Goal: Task Accomplishment & Management: Manage account settings

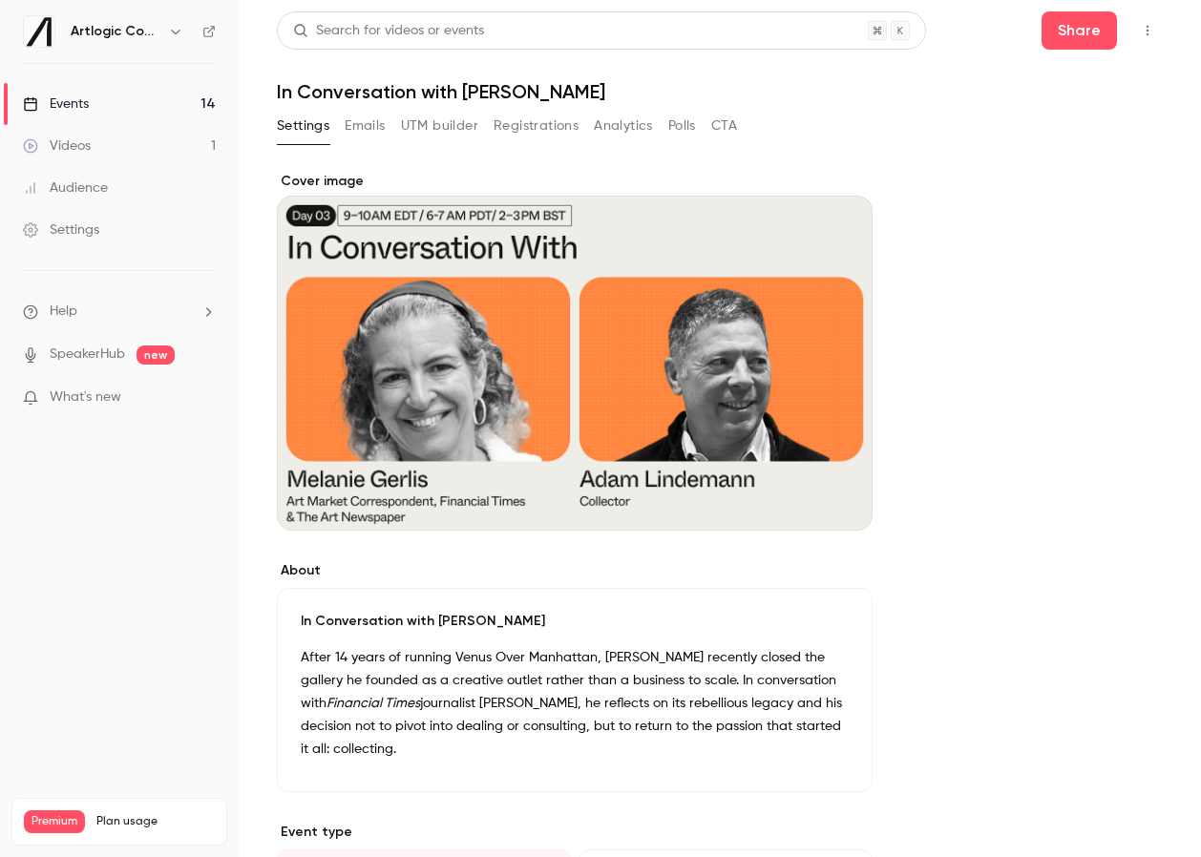
click at [136, 102] on link "Events 14" at bounding box center [119, 104] width 239 height 42
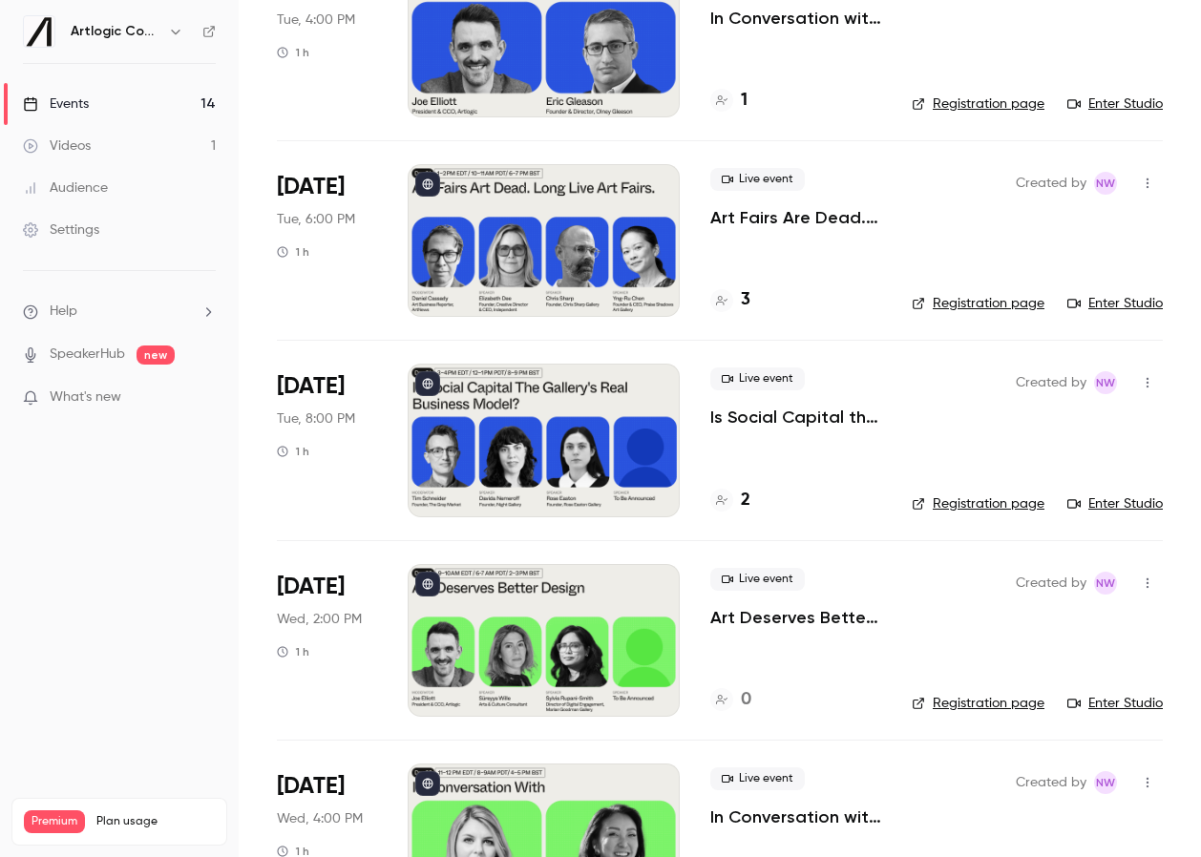
scroll to position [608, 0]
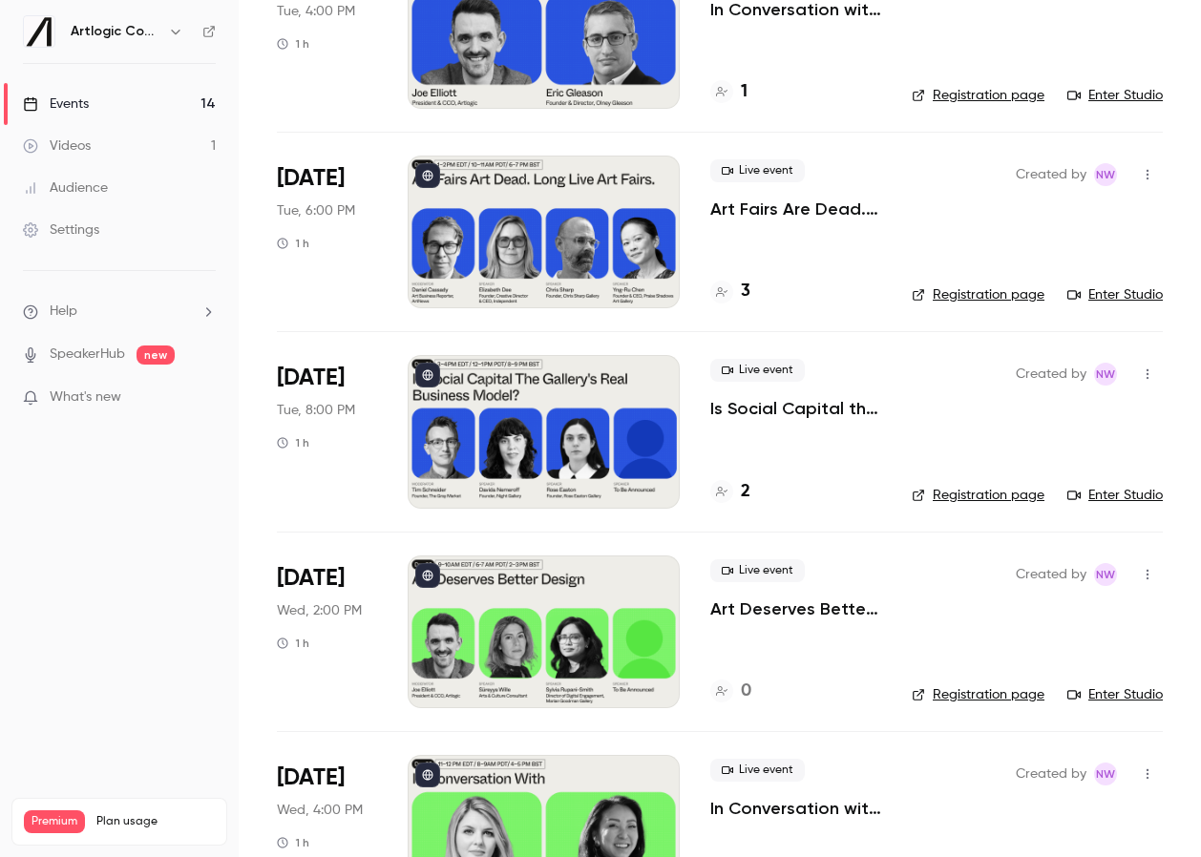
click at [554, 443] on div at bounding box center [544, 431] width 272 height 153
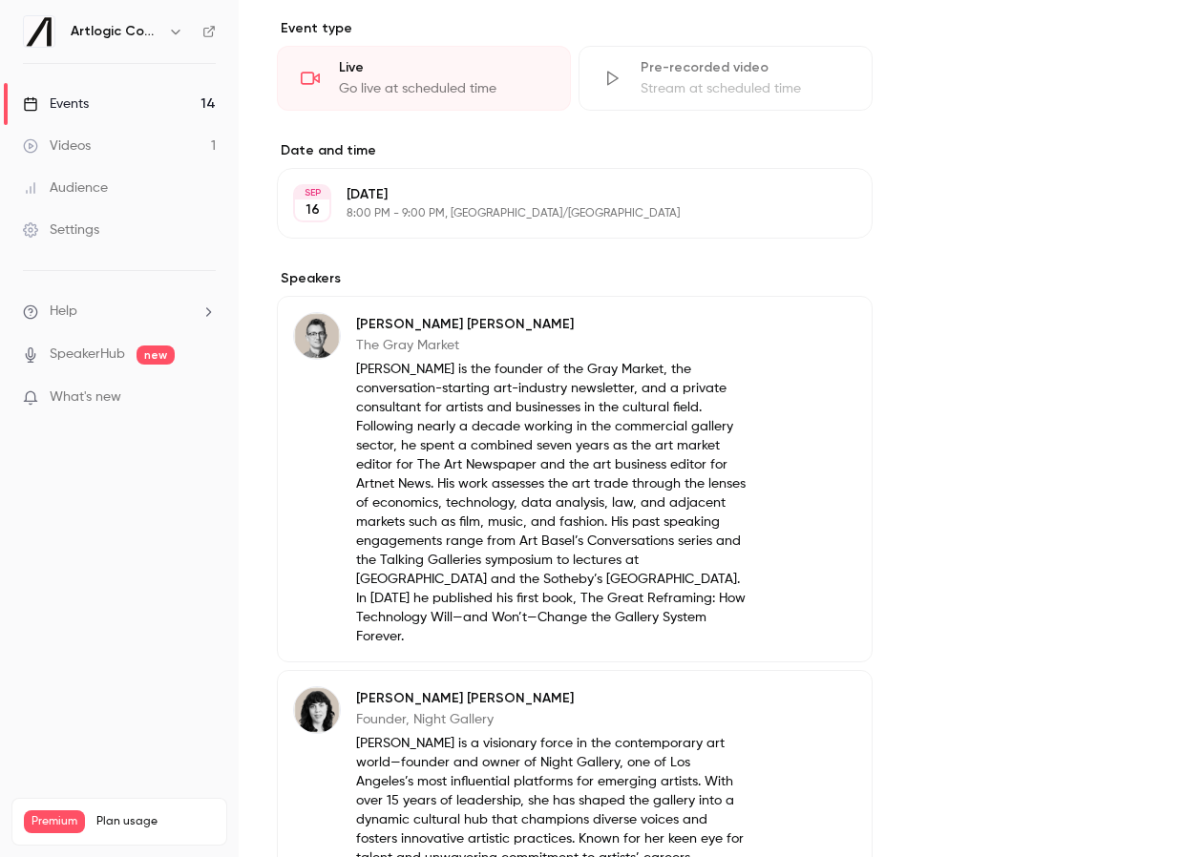
scroll to position [1191, 0]
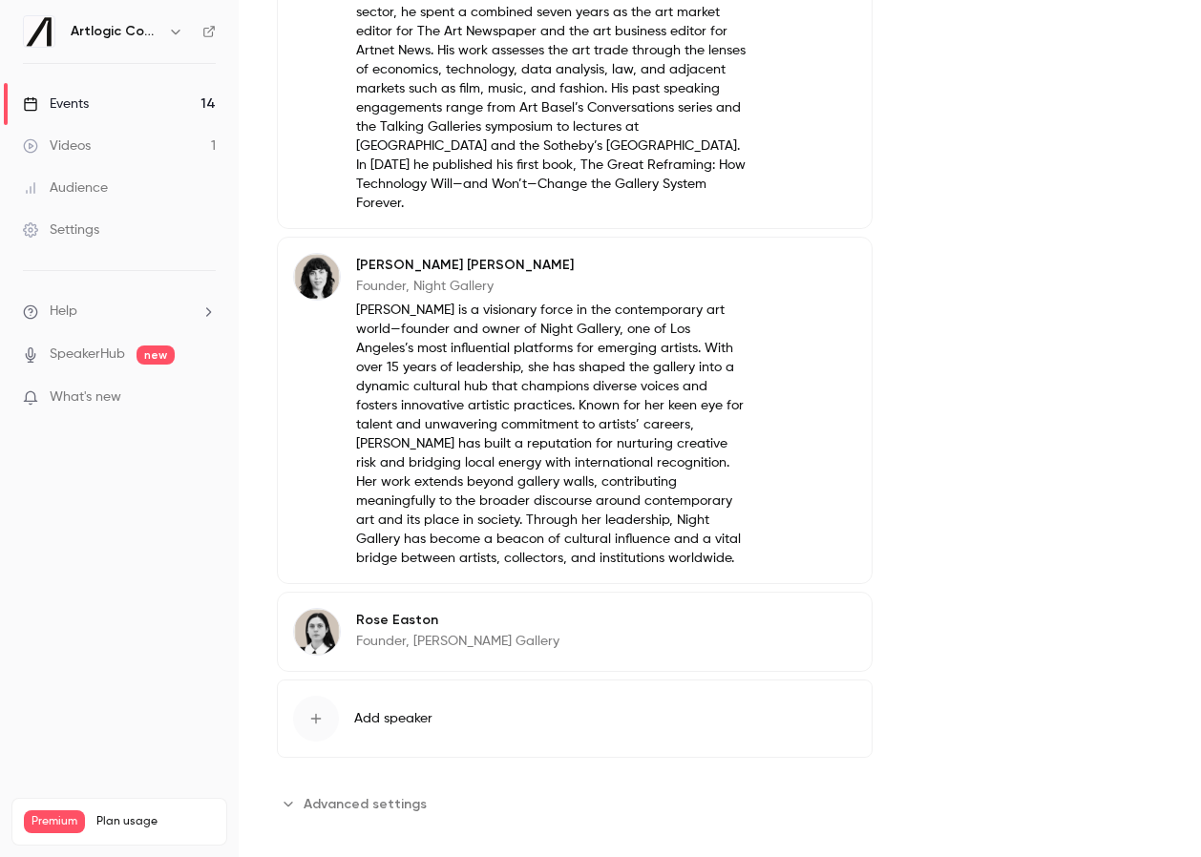
click at [432, 611] on p "[PERSON_NAME]" at bounding box center [457, 620] width 203 height 19
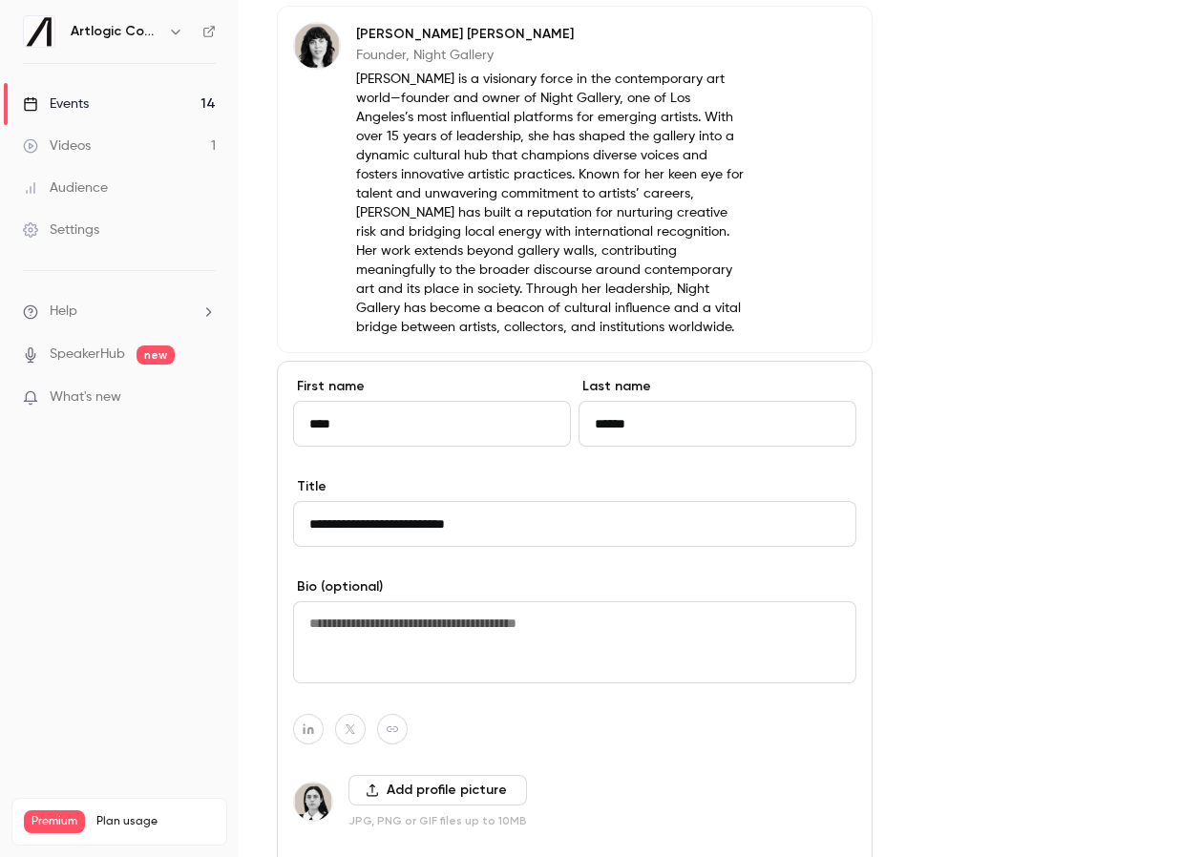
scroll to position [1663, 0]
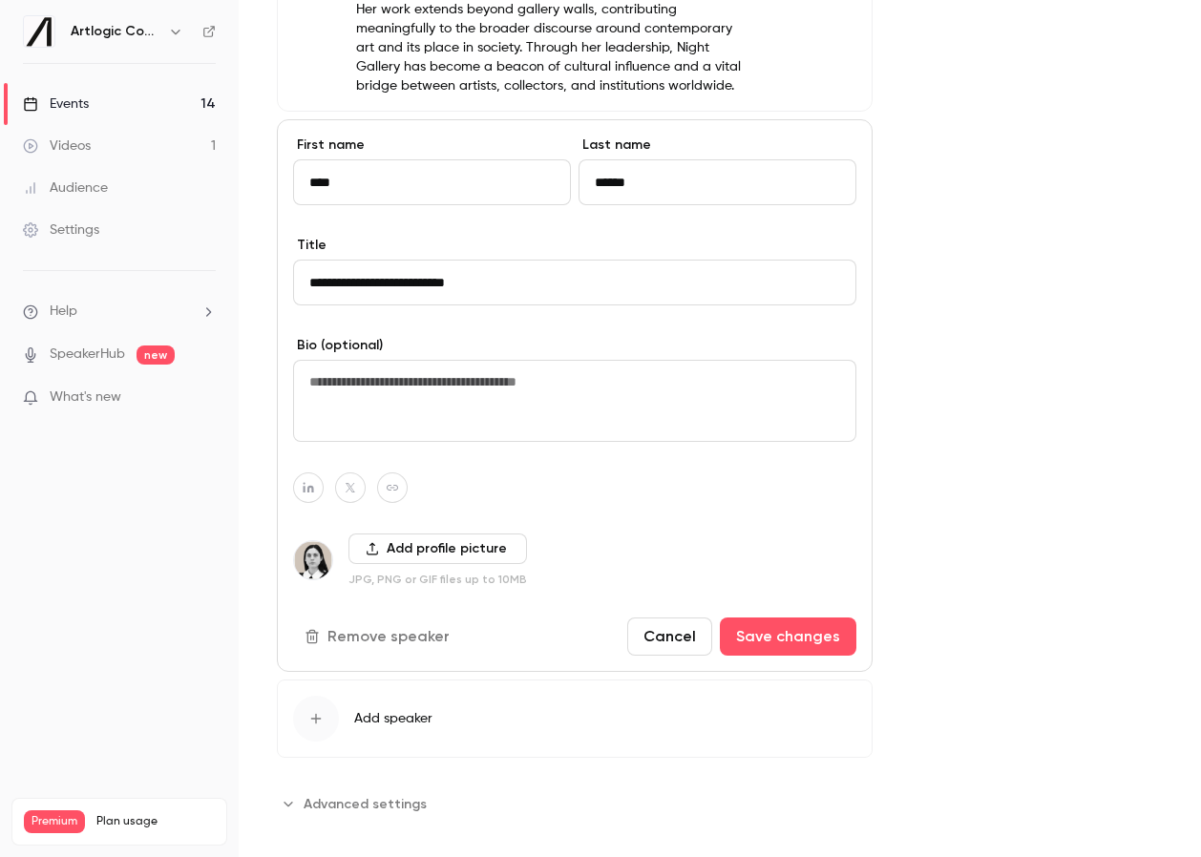
click at [380, 533] on button "Add profile picture" at bounding box center [437, 548] width 178 height 31
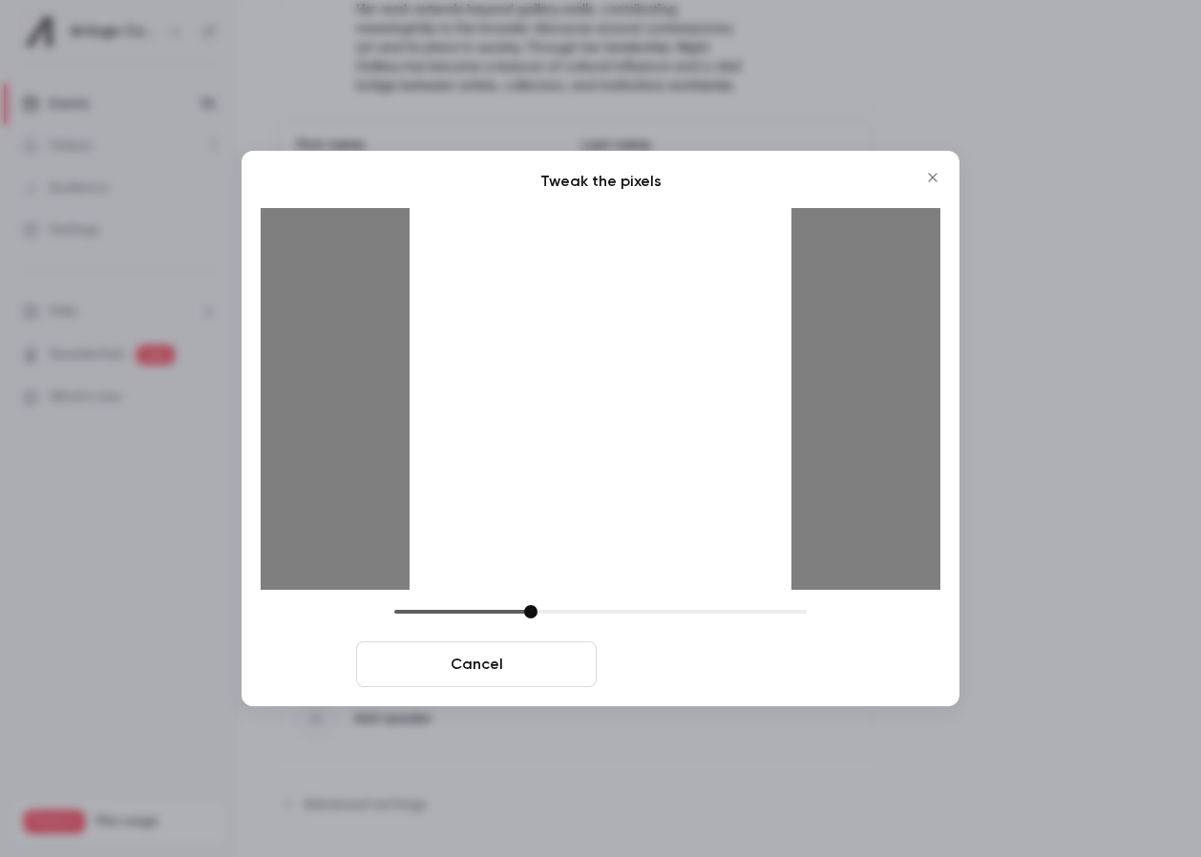
click at [711, 652] on button "Crop and save" at bounding box center [724, 664] width 240 height 46
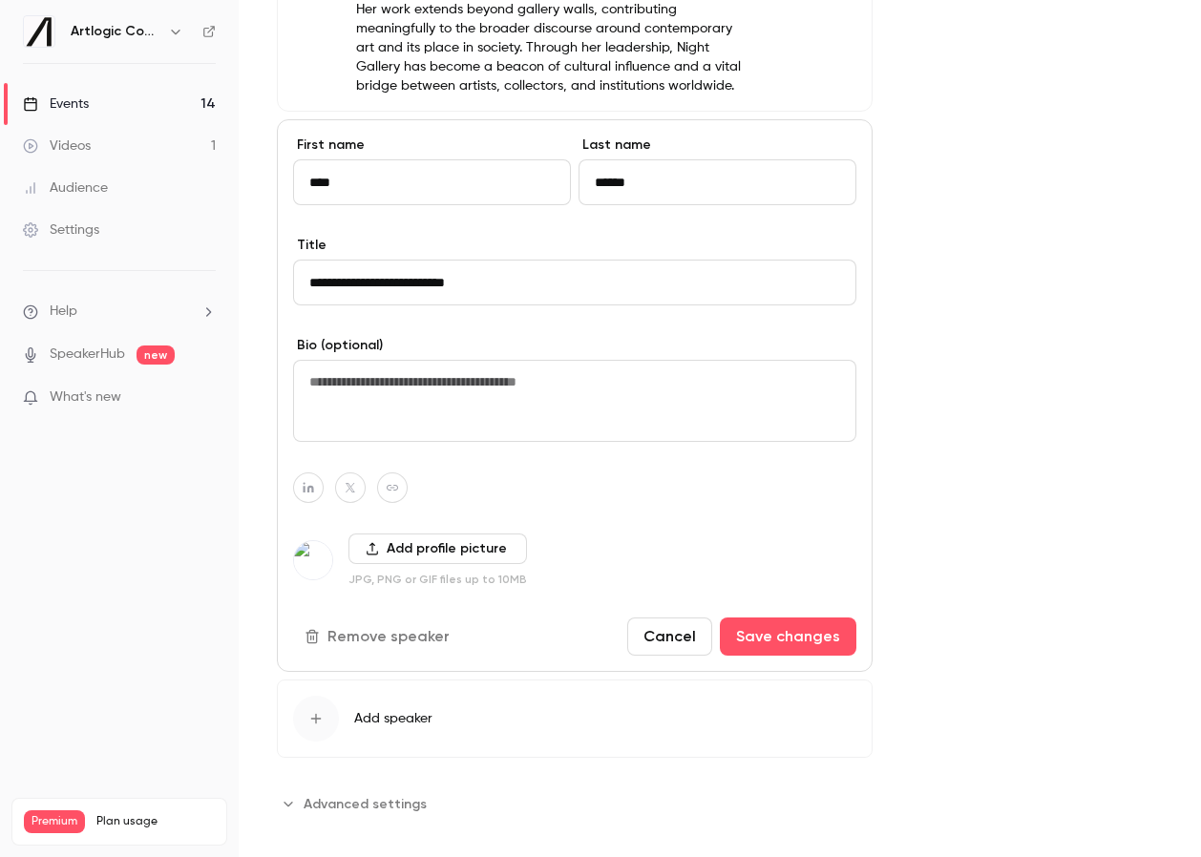
click at [385, 370] on textarea at bounding box center [574, 401] width 563 height 82
paste textarea "**********"
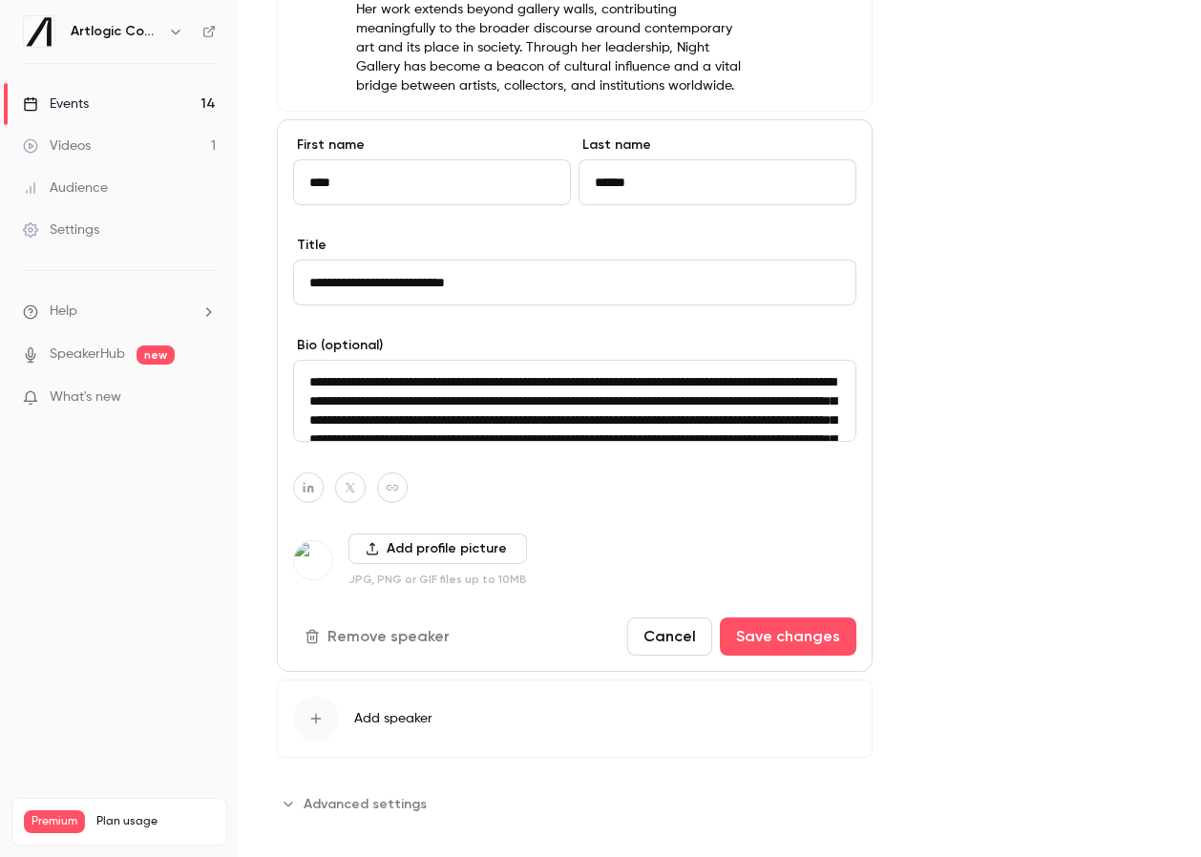
scroll to position [43, 0]
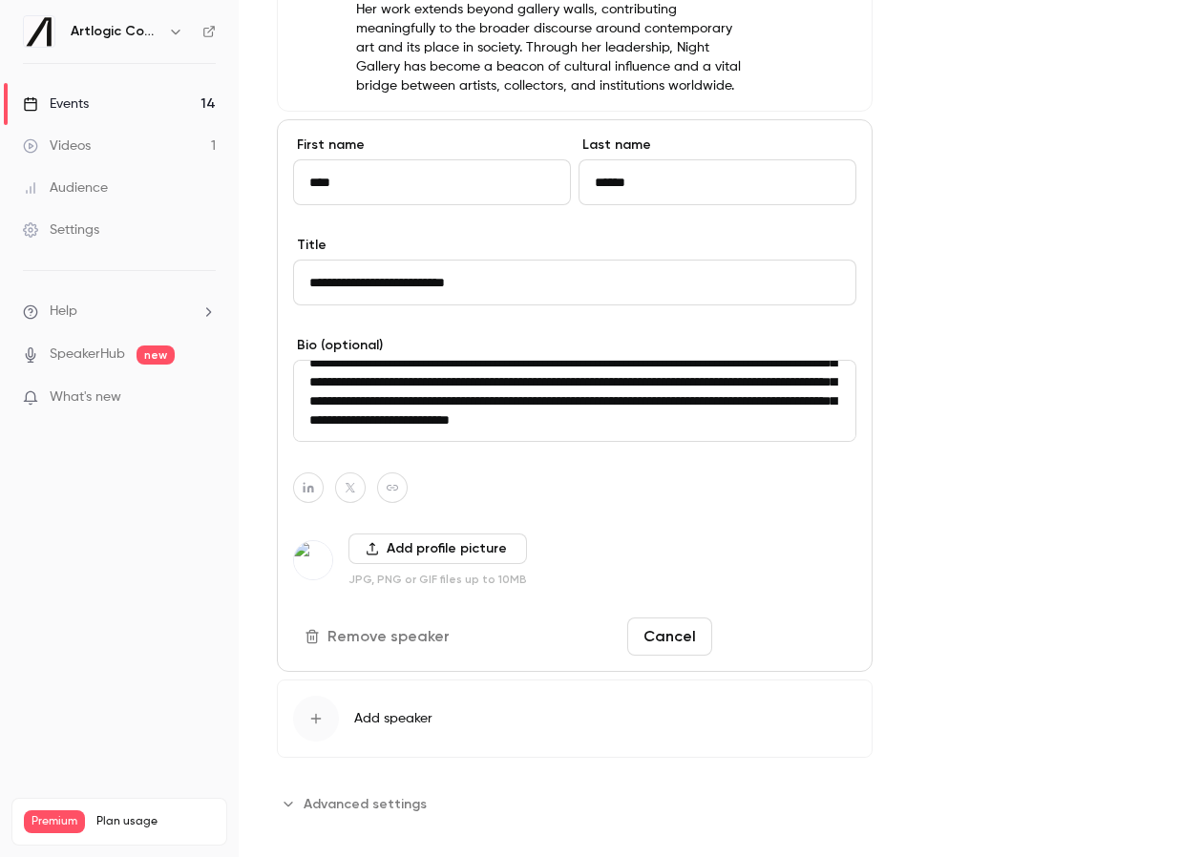
type textarea "**********"
click at [803, 629] on button "Save changes" at bounding box center [788, 636] width 136 height 38
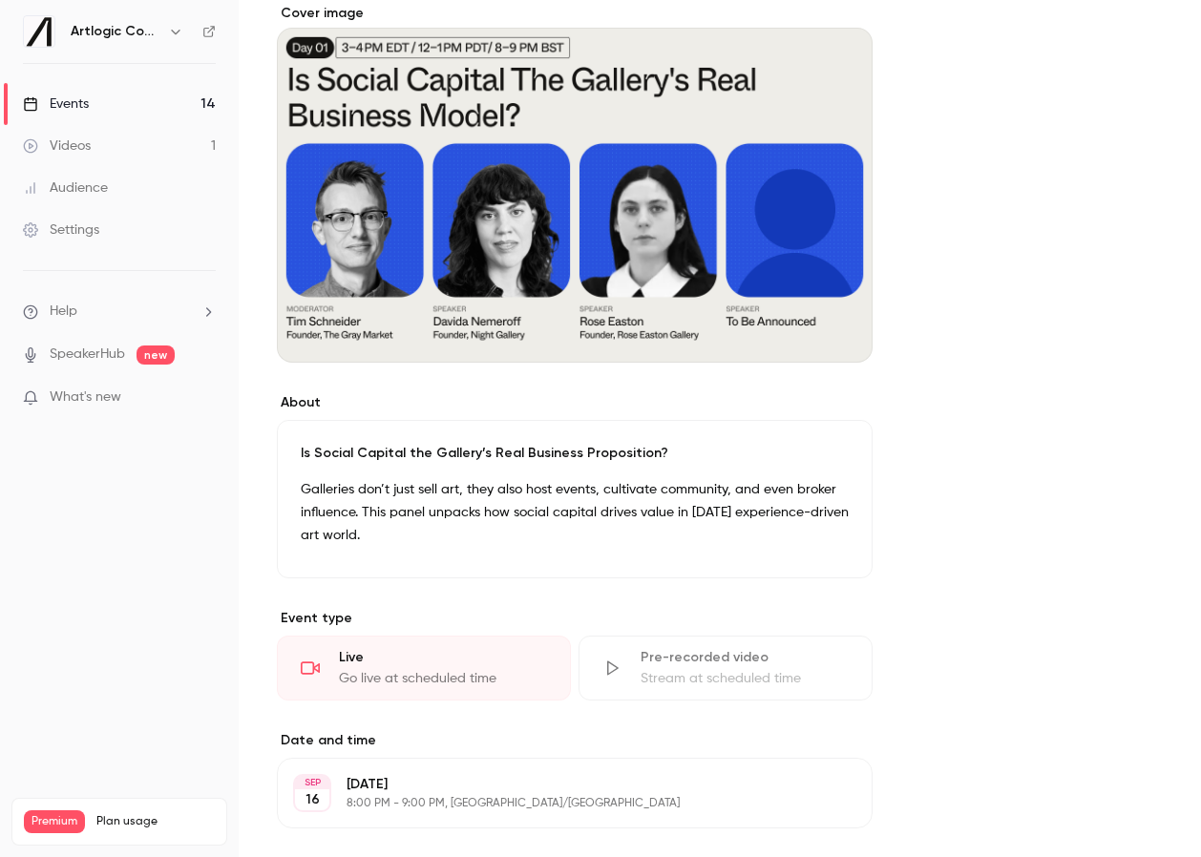
scroll to position [0, 0]
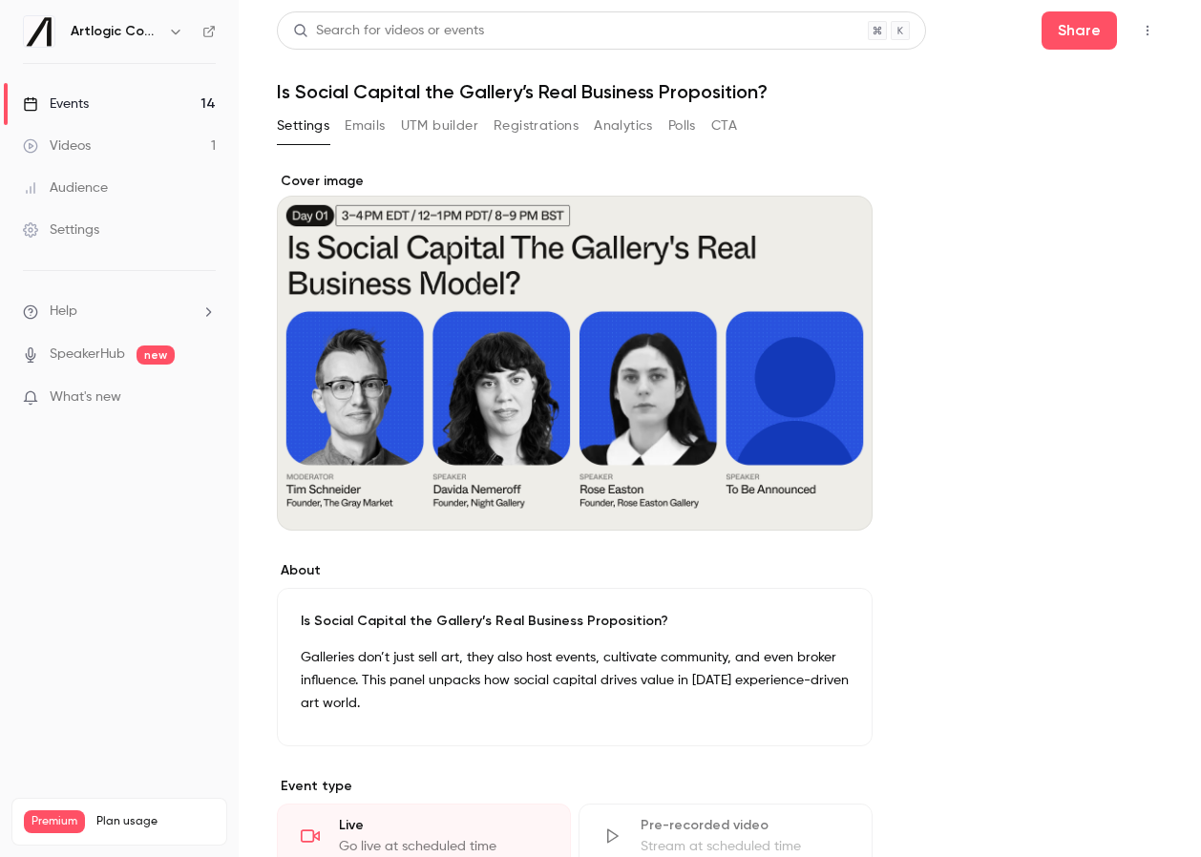
click at [750, 228] on div "Cover image" at bounding box center [575, 351] width 596 height 359
click at [0, 0] on input "Cover image" at bounding box center [0, 0] width 0 height 0
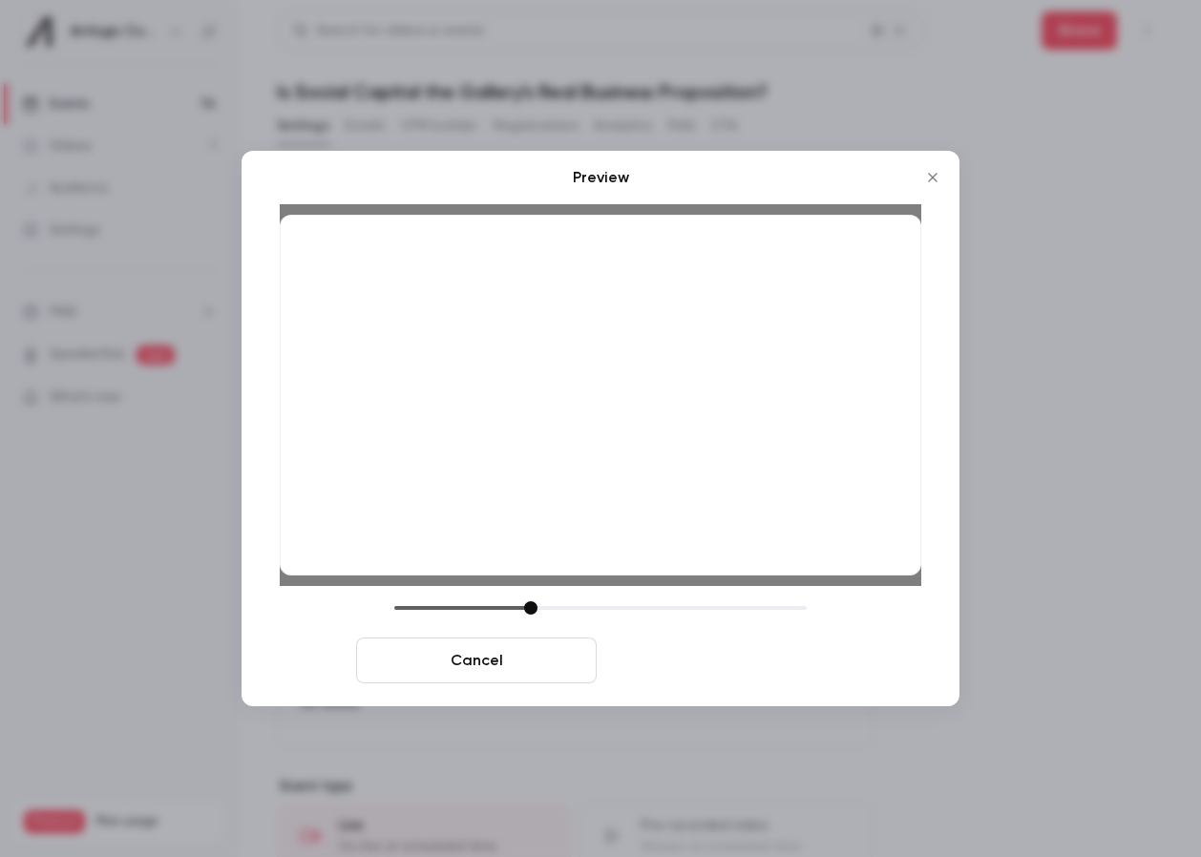
click at [727, 674] on button "Save cover" at bounding box center [724, 661] width 240 height 46
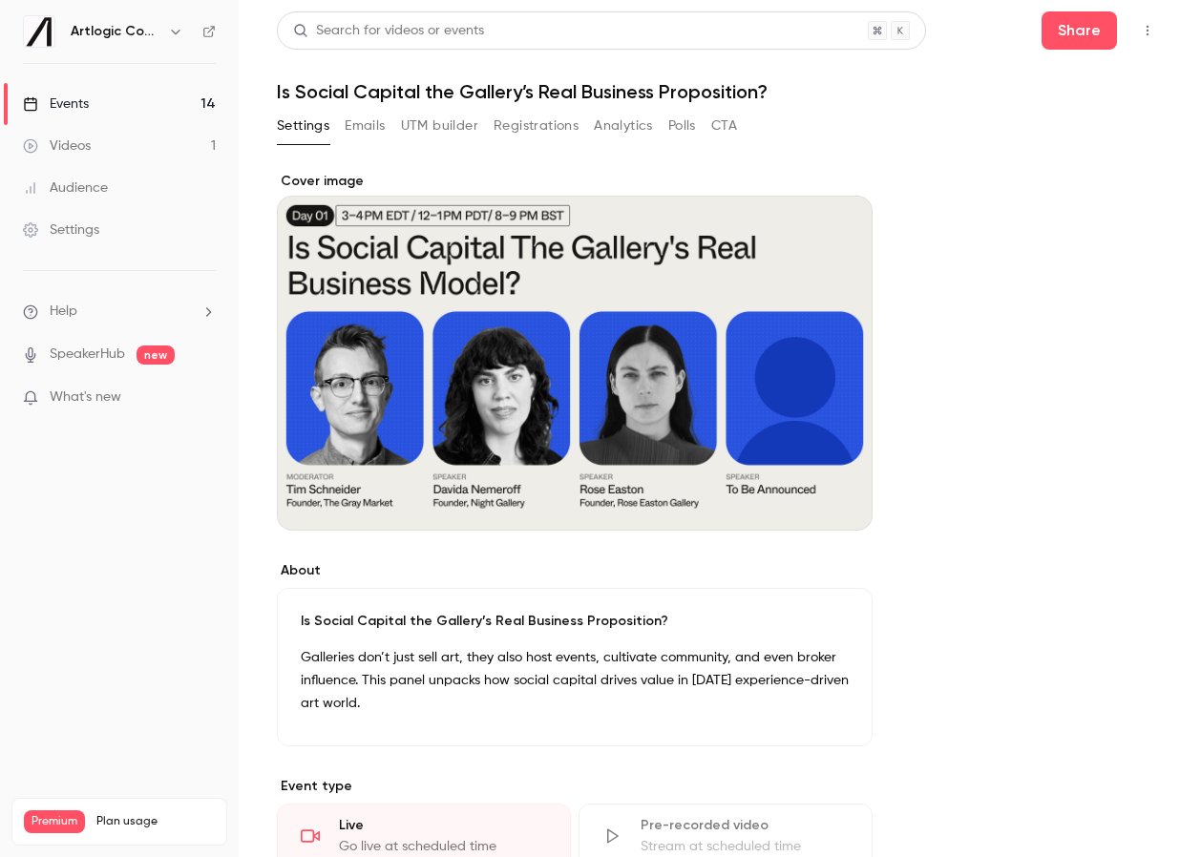
click at [66, 112] on div "Events" at bounding box center [56, 103] width 66 height 19
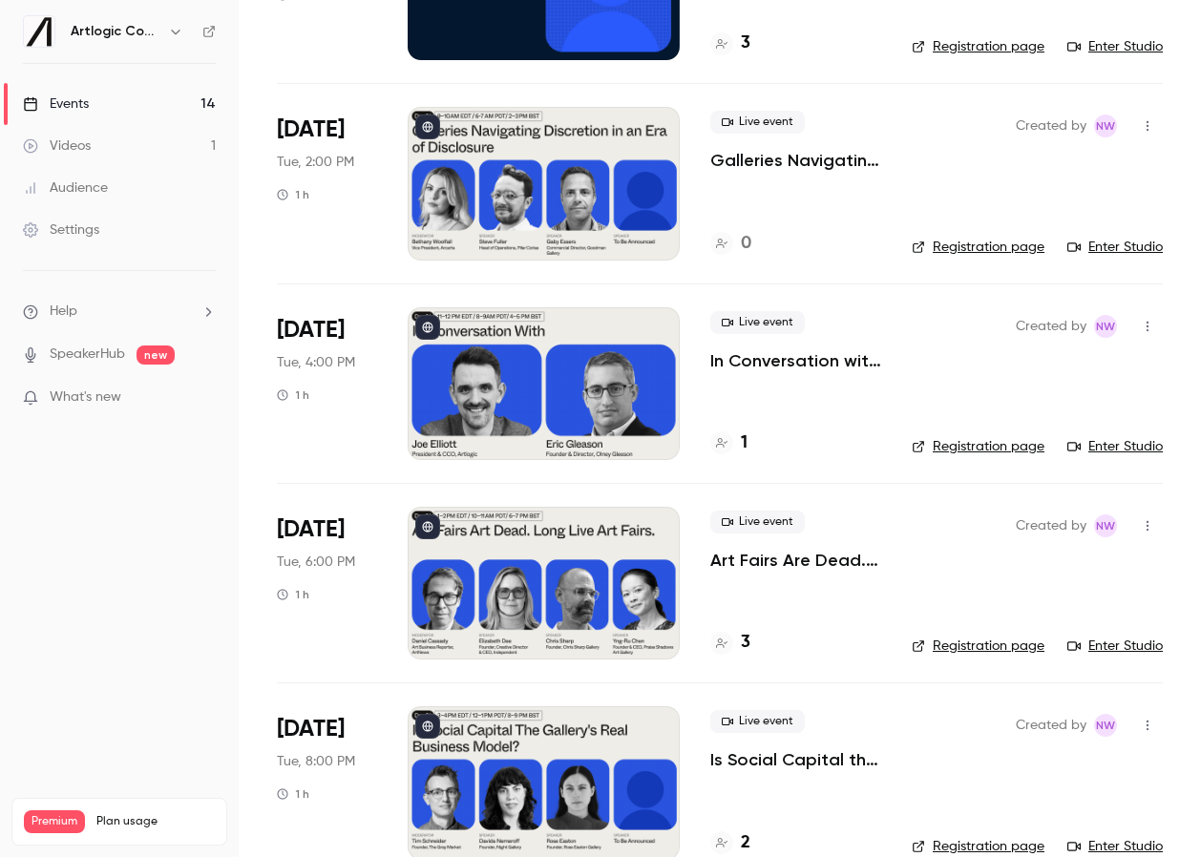
scroll to position [259, 0]
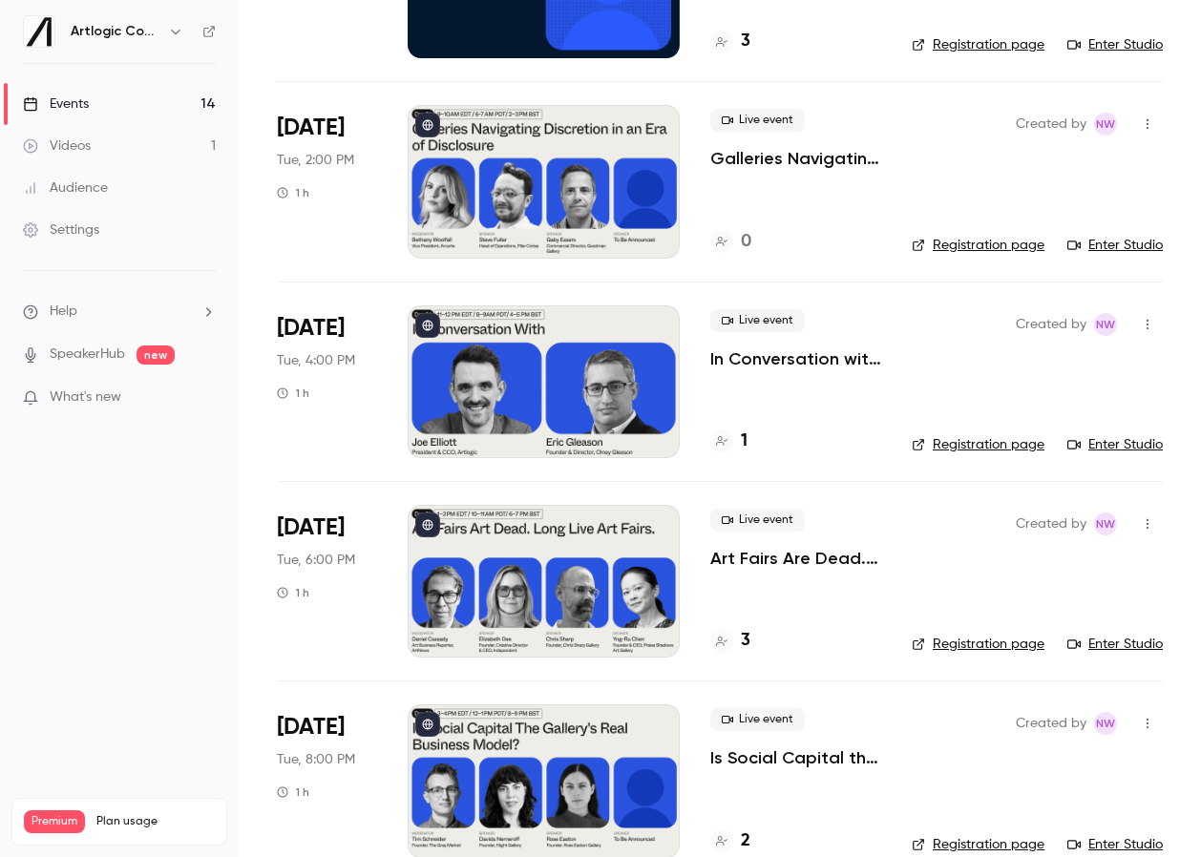
click at [541, 409] on div at bounding box center [544, 381] width 272 height 153
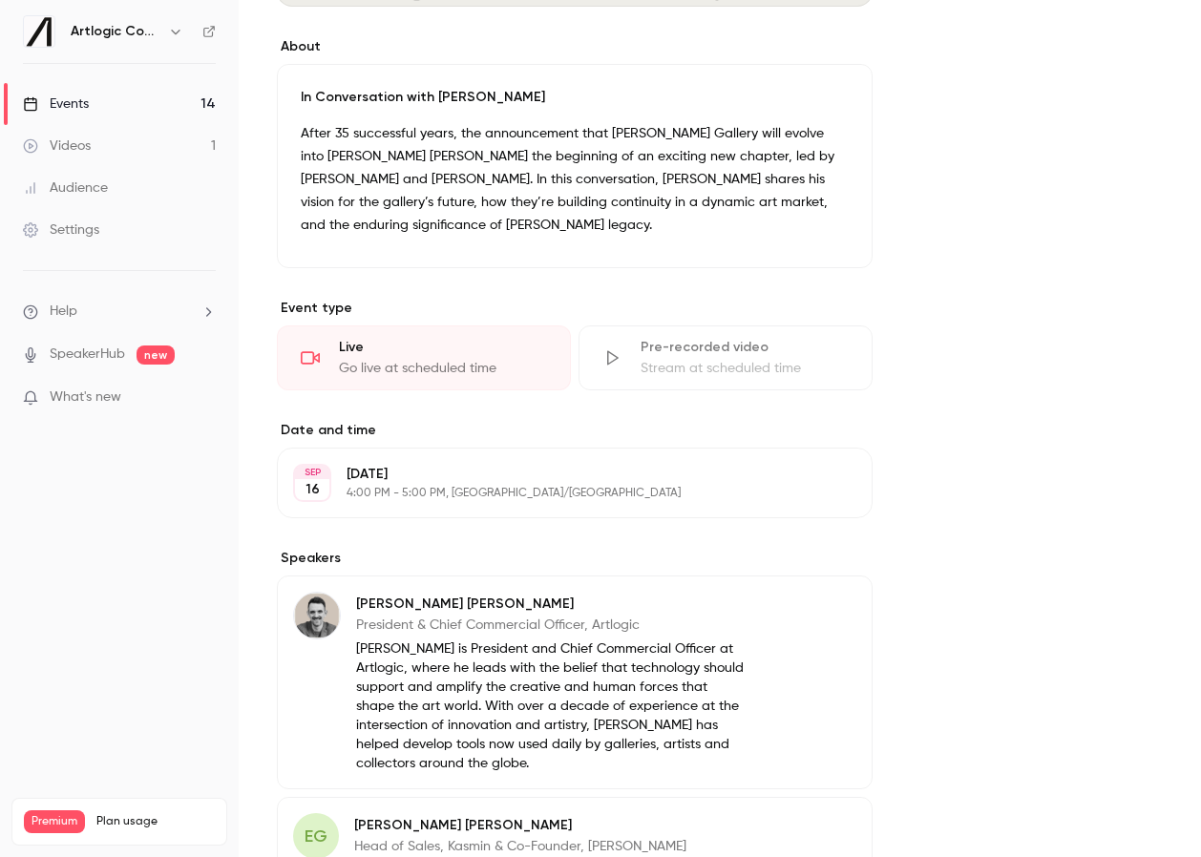
scroll to position [678, 0]
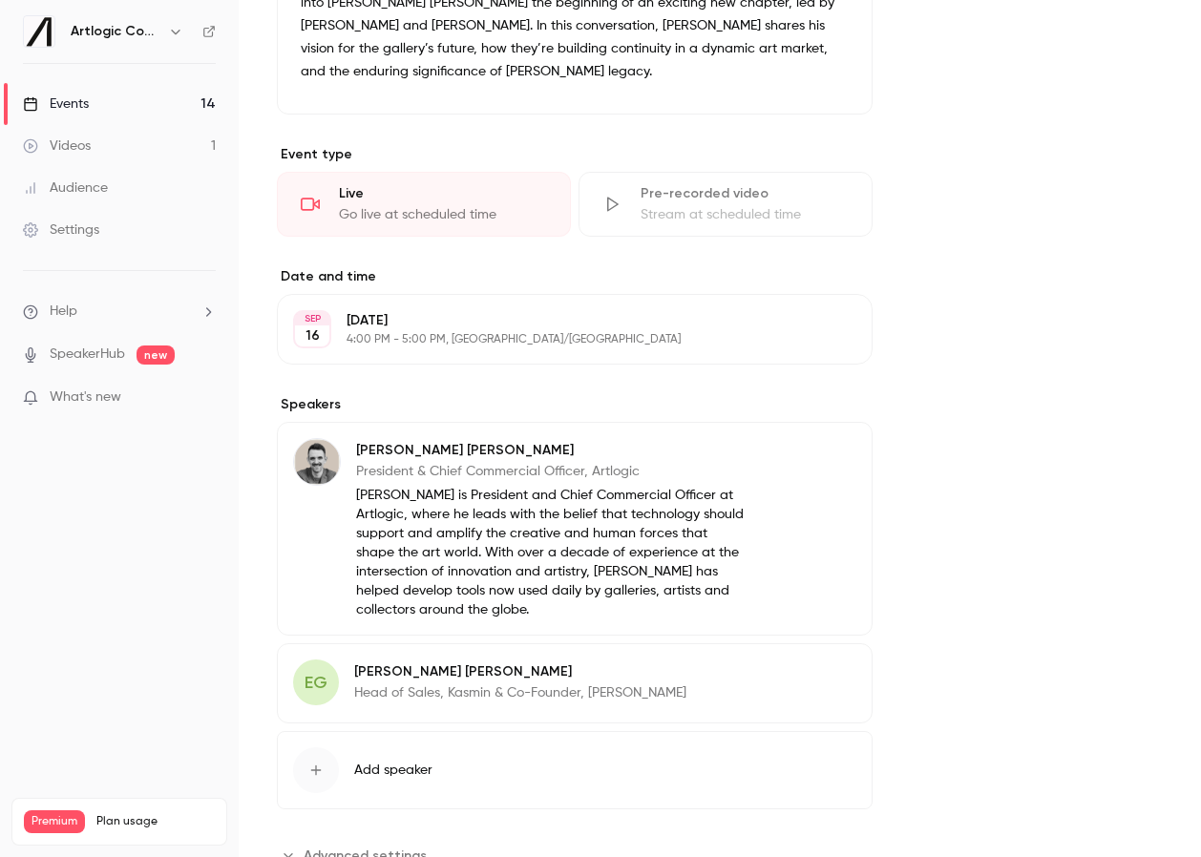
click at [528, 662] on p "[PERSON_NAME]" at bounding box center [520, 671] width 332 height 19
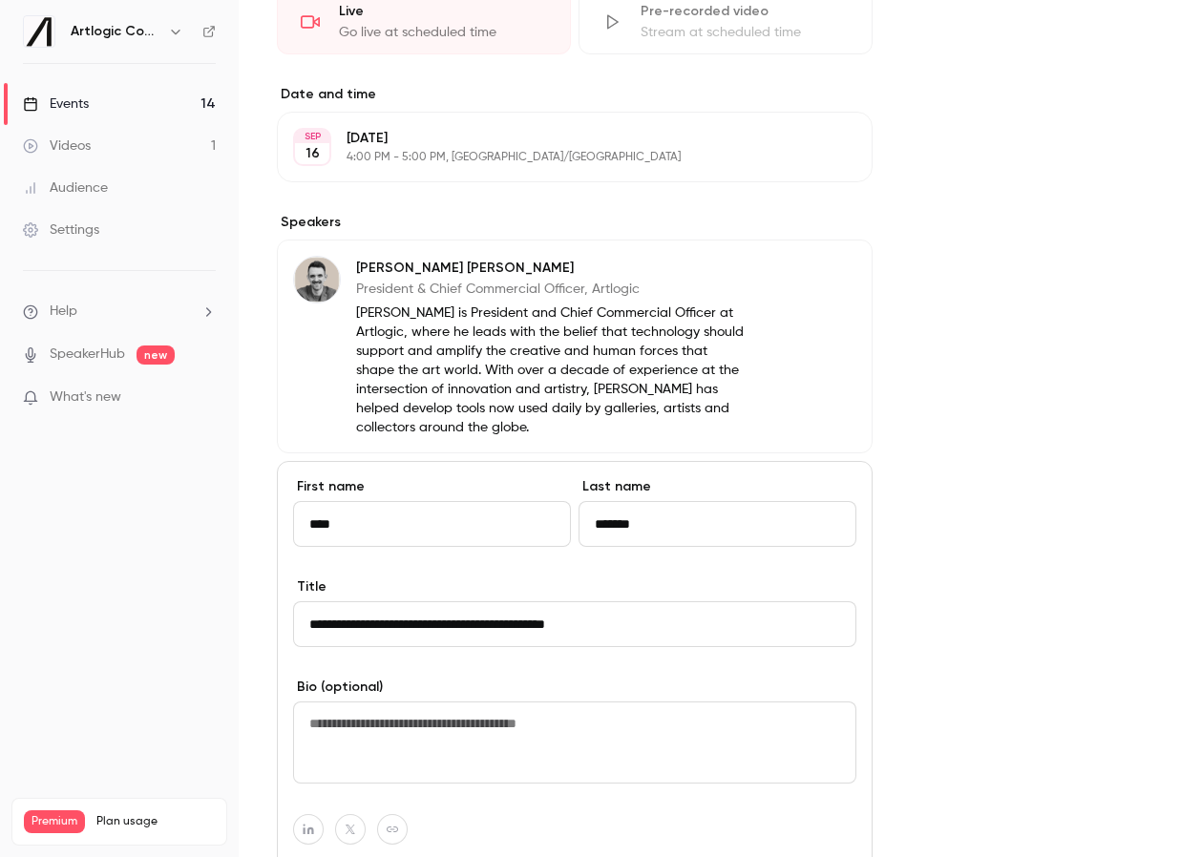
scroll to position [1202, 0]
